Goal: Navigation & Orientation: Find specific page/section

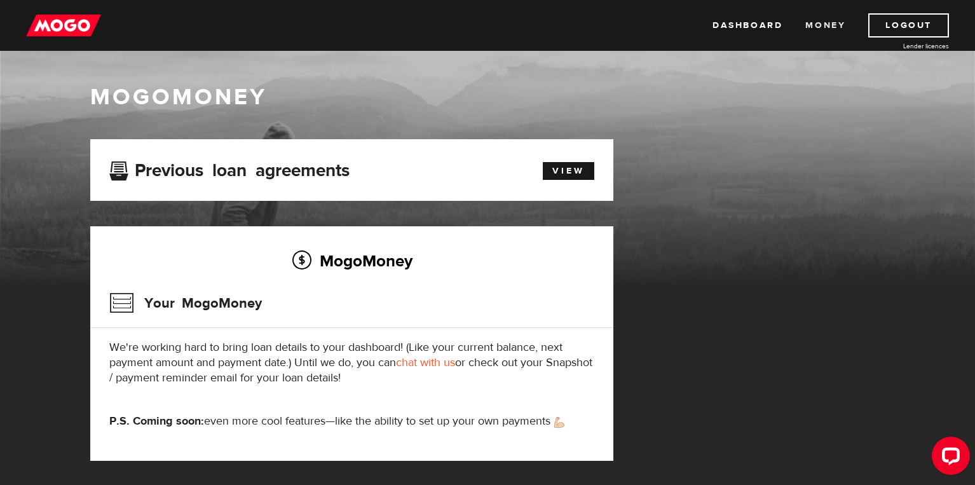
click at [821, 25] on link "Money" at bounding box center [825, 25] width 40 height 24
click at [747, 19] on link "Dashboard" at bounding box center [747, 25] width 70 height 24
click at [567, 169] on link "View" at bounding box center [568, 171] width 51 height 18
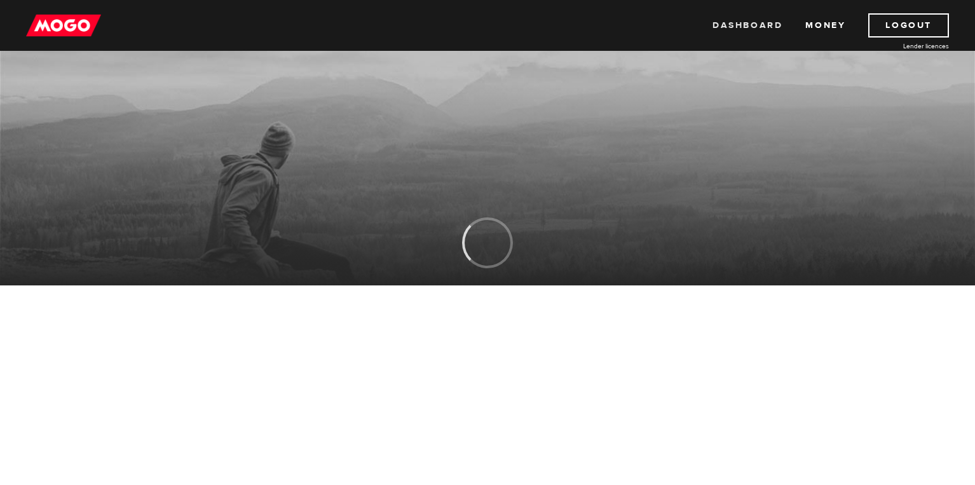
click at [765, 20] on link "Dashboard" at bounding box center [747, 25] width 70 height 24
